Goal: Task Accomplishment & Management: Manage account settings

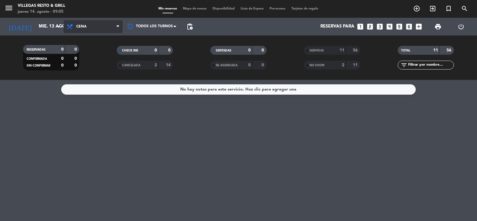
click at [111, 26] on span "Cena" at bounding box center [92, 26] width 59 height 13
click at [107, 53] on div "menu [PERSON_NAME] Resto & Grill [DATE] 14. agosto - 09:05 Mis reservas Mapa de…" at bounding box center [238, 40] width 477 height 80
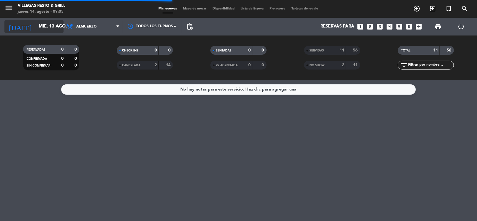
click at [58, 27] on icon "arrow_drop_down" at bounding box center [58, 26] width 7 height 7
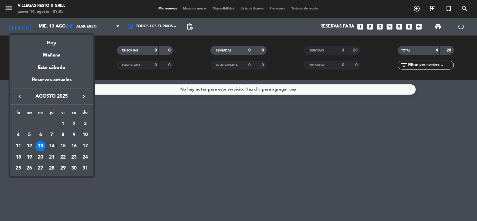
click at [54, 146] on div "14" at bounding box center [52, 146] width 10 height 10
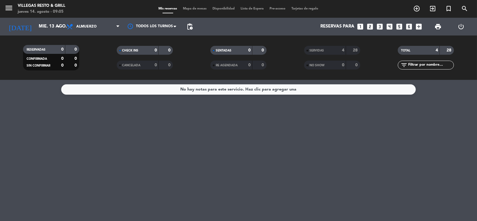
type input "jue. 14 ago."
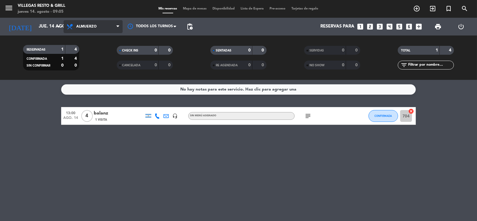
click at [117, 26] on icon at bounding box center [117, 26] width 3 height 5
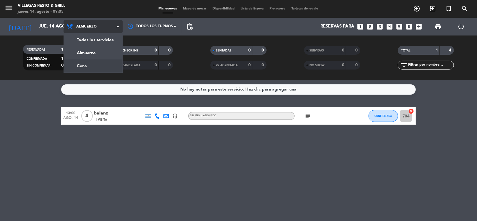
click at [100, 63] on div "menu [PERSON_NAME] Resto & Grill [DATE] 14. agosto - 09:05 Mis reservas Mapa de…" at bounding box center [238, 40] width 477 height 80
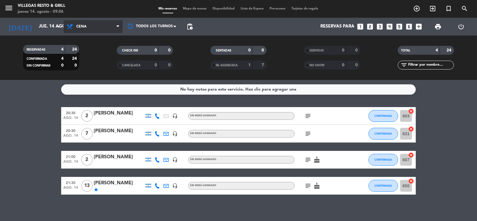
click at [109, 26] on span "Cena" at bounding box center [92, 26] width 59 height 13
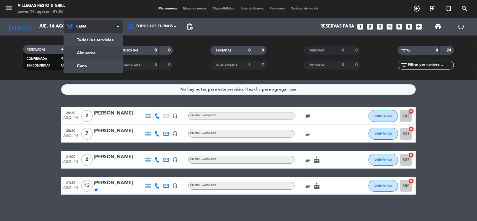
click at [113, 52] on div "menu [PERSON_NAME] Resto & Grill [DATE] 14. agosto - 09:06 Mis reservas Mapa de…" at bounding box center [238, 40] width 477 height 80
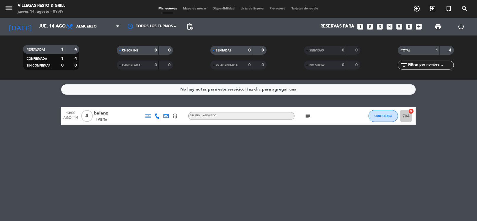
click at [309, 116] on icon "subject" at bounding box center [307, 115] width 7 height 7
click at [310, 116] on icon "subject" at bounding box center [307, 115] width 7 height 7
click at [90, 28] on span "Almuerzo" at bounding box center [86, 27] width 20 height 4
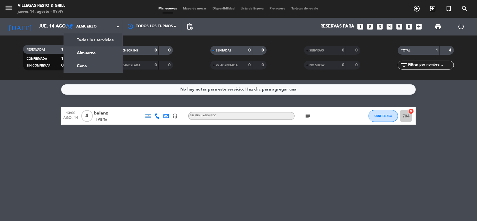
click at [91, 40] on div "menu [PERSON_NAME] Resto & Grill [DATE] 14. agosto - 09:49 Mis reservas Mapa de…" at bounding box center [238, 40] width 477 height 80
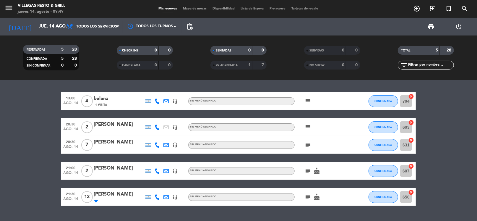
click at [309, 197] on icon "subject" at bounding box center [307, 196] width 7 height 7
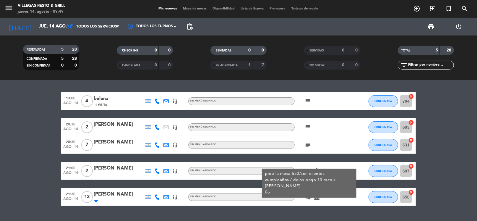
click at [320, 194] on icon "cake" at bounding box center [316, 196] width 7 height 7
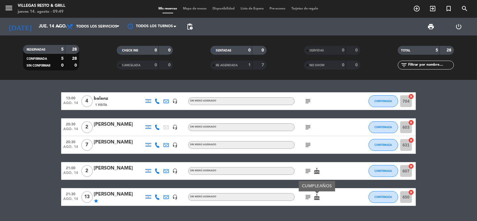
click at [320, 196] on icon "cake" at bounding box center [316, 196] width 7 height 7
click at [309, 196] on icon "subject" at bounding box center [307, 196] width 7 height 7
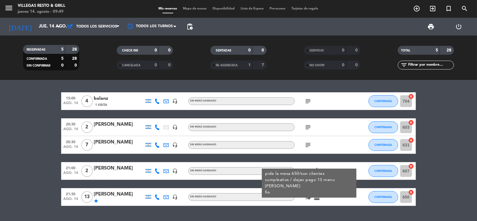
click at [309, 196] on icon "subject" at bounding box center [307, 196] width 7 height 7
